Goal: Download file/media

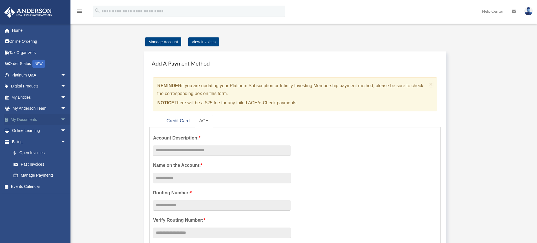
click at [61, 118] on span "arrow_drop_down" at bounding box center [66, 120] width 11 height 12
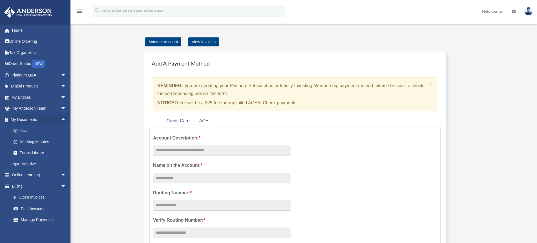
click at [23, 130] on link "Box" at bounding box center [41, 130] width 67 height 11
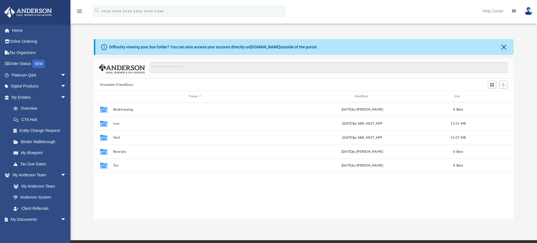
scroll to position [124, 415]
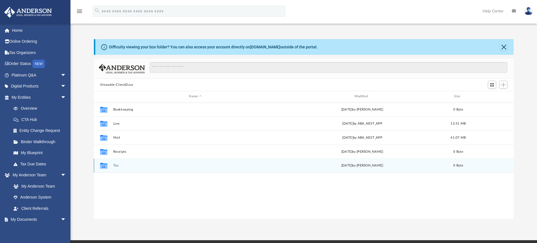
scroll to position [124, 415]
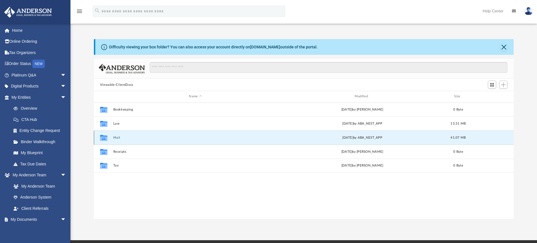
click at [116, 139] on button "Mail" at bounding box center [195, 138] width 164 height 4
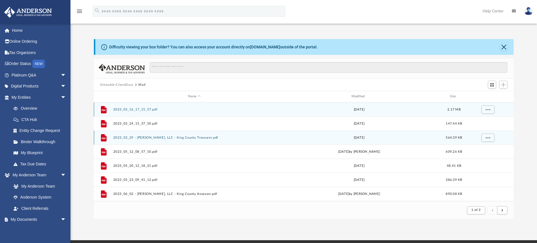
scroll to position [5, 5]
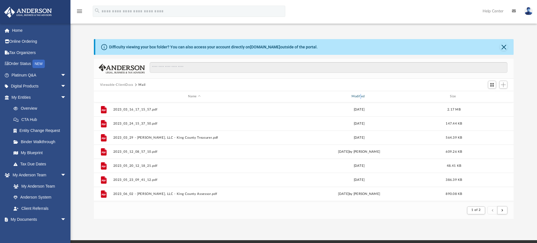
click at [360, 96] on div "Modified" at bounding box center [359, 96] width 162 height 5
click at [355, 215] on footer "1 of 2" at bounding box center [304, 210] width 420 height 17
click at [367, 96] on span "Modified" at bounding box center [366, 97] width 2 height 2
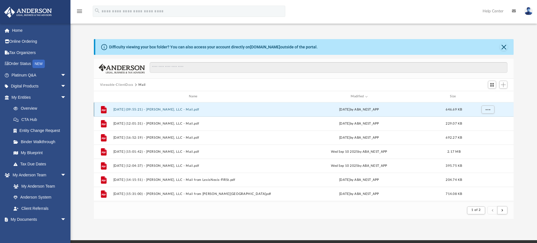
click at [125, 110] on button "[DATE] (09:55:21) - [PERSON_NAME], LLC - Mail.pdf" at bounding box center [194, 110] width 162 height 4
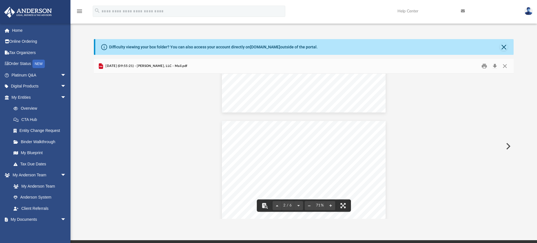
scroll to position [0, 0]
click at [495, 66] on button "Download" at bounding box center [494, 66] width 10 height 9
click at [508, 148] on button "Preview" at bounding box center [507, 147] width 12 height 16
click at [504, 68] on button "Close" at bounding box center [505, 66] width 10 height 9
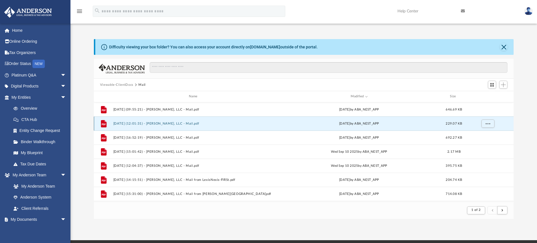
click at [164, 125] on button "2025.09.17 (12:01:31) - Jaya Krishna, LLC - Mail.pdf" at bounding box center [194, 124] width 162 height 4
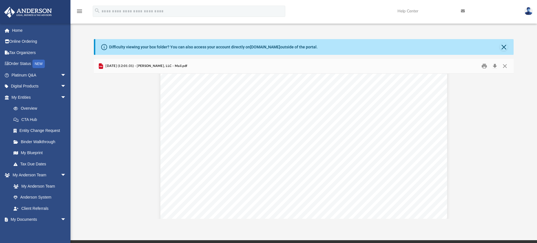
scroll to position [0, 0]
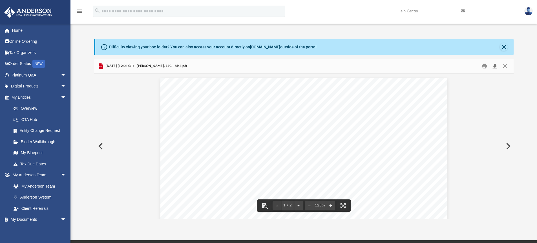
click at [496, 65] on button "Download" at bounding box center [494, 66] width 10 height 9
click at [506, 66] on button "Close" at bounding box center [505, 66] width 10 height 9
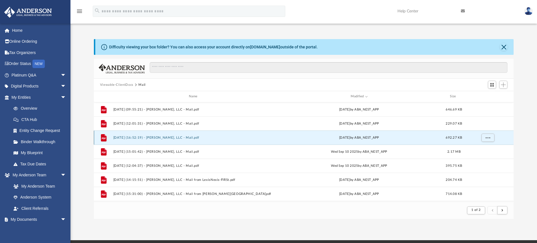
click at [153, 136] on button "2025.09.11 (16:52:19) - Jaya Krishna, LLC - Mail.pdf" at bounding box center [194, 138] width 162 height 4
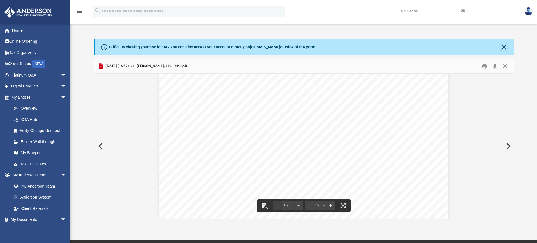
scroll to position [37, 0]
click at [495, 66] on button "Download" at bounding box center [494, 66] width 10 height 9
click at [503, 66] on button "Close" at bounding box center [505, 66] width 10 height 9
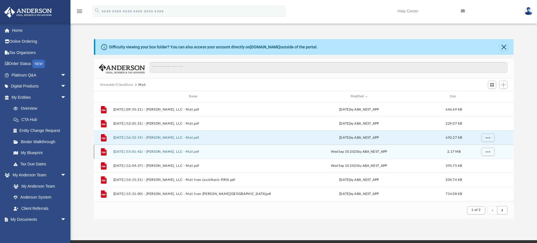
click at [164, 152] on button "2025.09.10 (15:01:42) - Jaya Krishna, LLC - Mail.pdf" at bounding box center [194, 152] width 162 height 4
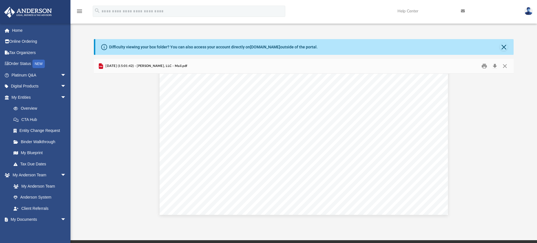
scroll to position [935, 0]
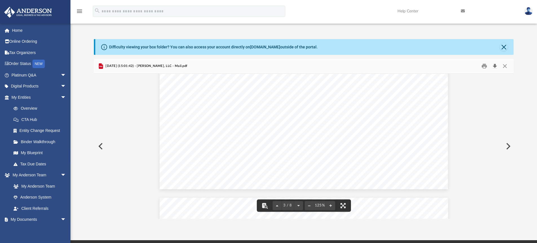
click at [493, 66] on button "Download" at bounding box center [494, 66] width 10 height 9
click at [505, 66] on button "Close" at bounding box center [505, 66] width 10 height 9
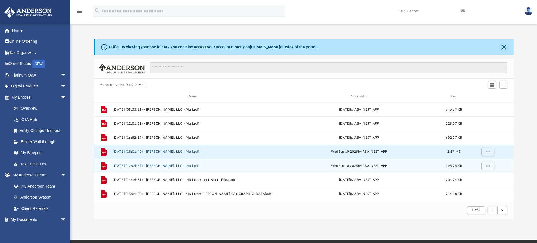
click at [163, 168] on div "File 2025.09.10 (12:04:37) - Jaya Krishna, LLC - Mail.pdf Wed Sep 10 2025 by AB…" at bounding box center [304, 166] width 420 height 14
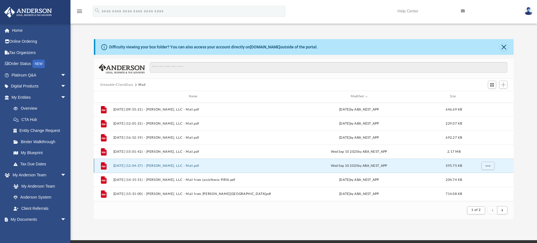
click at [163, 167] on button "2025.09.10 (12:04:37) - Jaya Krishna, LLC - Mail.pdf" at bounding box center [194, 166] width 162 height 4
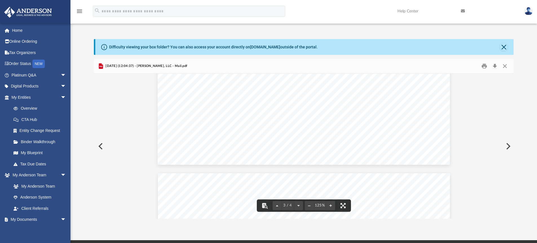
scroll to position [813, 0]
click at [494, 66] on button "Download" at bounding box center [494, 66] width 10 height 9
click at [505, 68] on button "Close" at bounding box center [505, 66] width 10 height 9
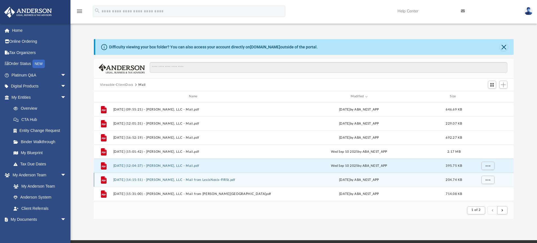
click at [167, 182] on div "File 2025.08.01 (14:15:51) - Jaya Krishna, LLC - Mail from LexisNexis-FIRSt.pdf…" at bounding box center [304, 180] width 420 height 14
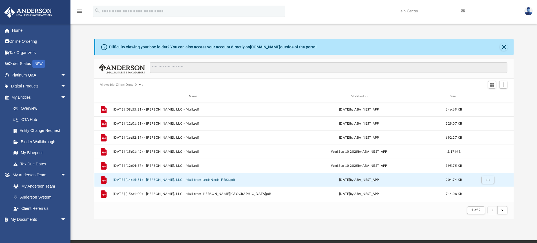
click at [167, 182] on div "File 2025.08.01 (14:15:51) - Jaya Krishna, LLC - Mail from LexisNexis-FIRSt.pdf…" at bounding box center [304, 180] width 420 height 14
click at [117, 179] on button "2025.08.01 (14:15:51) - Jaya Krishna, LLC - Mail from LexisNexis-FIRSt.pdf" at bounding box center [194, 180] width 162 height 4
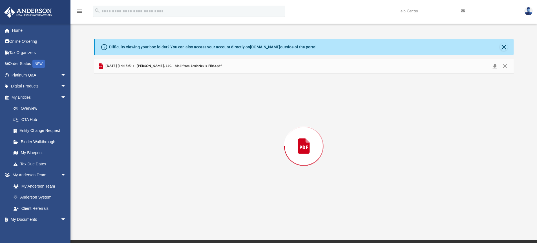
click at [117, 179] on div "Preview" at bounding box center [304, 146] width 420 height 145
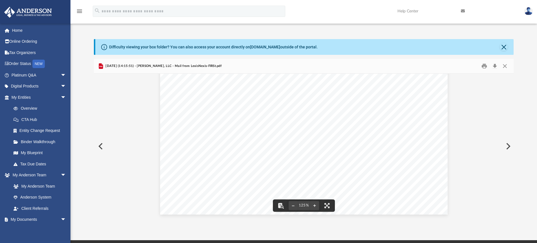
scroll to position [40, 0]
click at [493, 66] on button "Download" at bounding box center [494, 66] width 10 height 9
click at [506, 147] on button "Preview" at bounding box center [507, 147] width 12 height 16
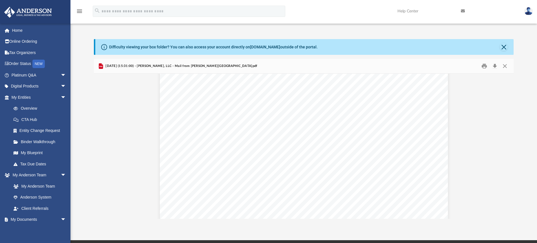
scroll to position [116, 0]
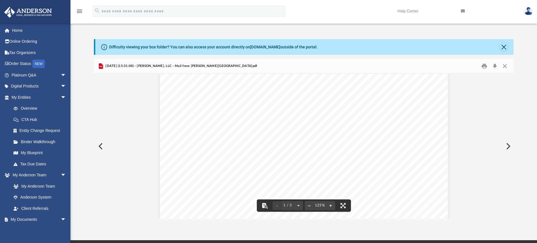
click at [505, 147] on button "Preview" at bounding box center [507, 147] width 12 height 16
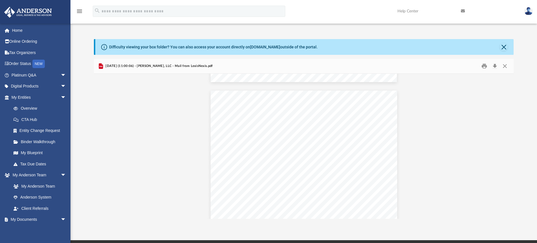
scroll to position [384, 0]
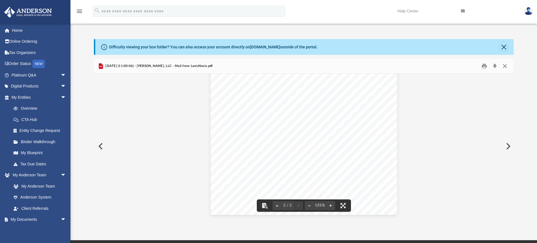
click at [504, 69] on button "Close" at bounding box center [505, 66] width 10 height 9
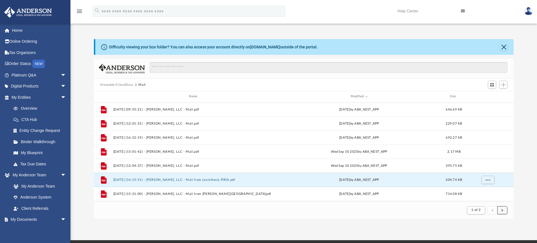
click at [505, 210] on button "submit" at bounding box center [502, 211] width 10 height 8
